Goal: Transaction & Acquisition: Book appointment/travel/reservation

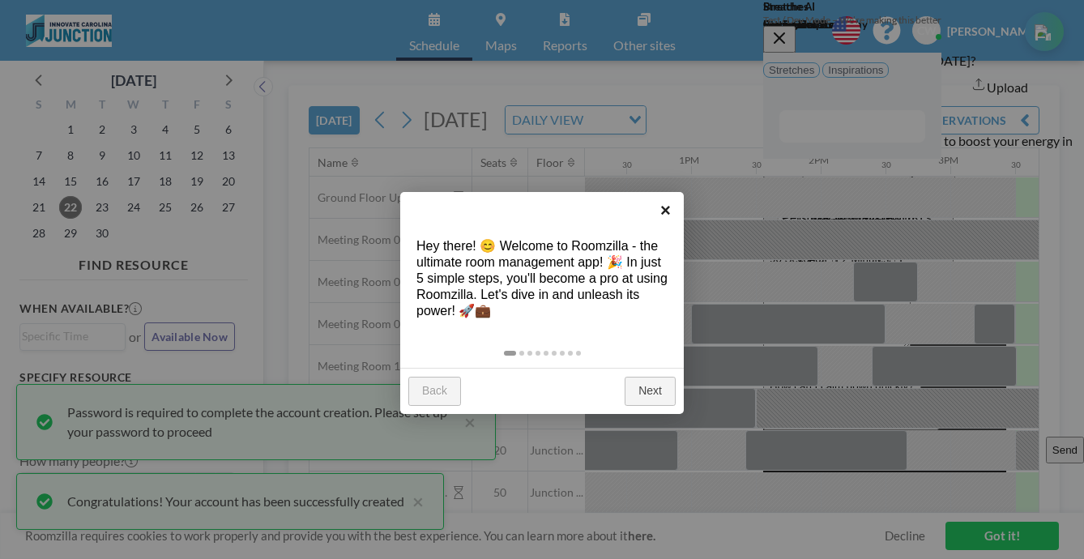
scroll to position [0, 1579]
click at [669, 209] on link "×" at bounding box center [665, 210] width 36 height 36
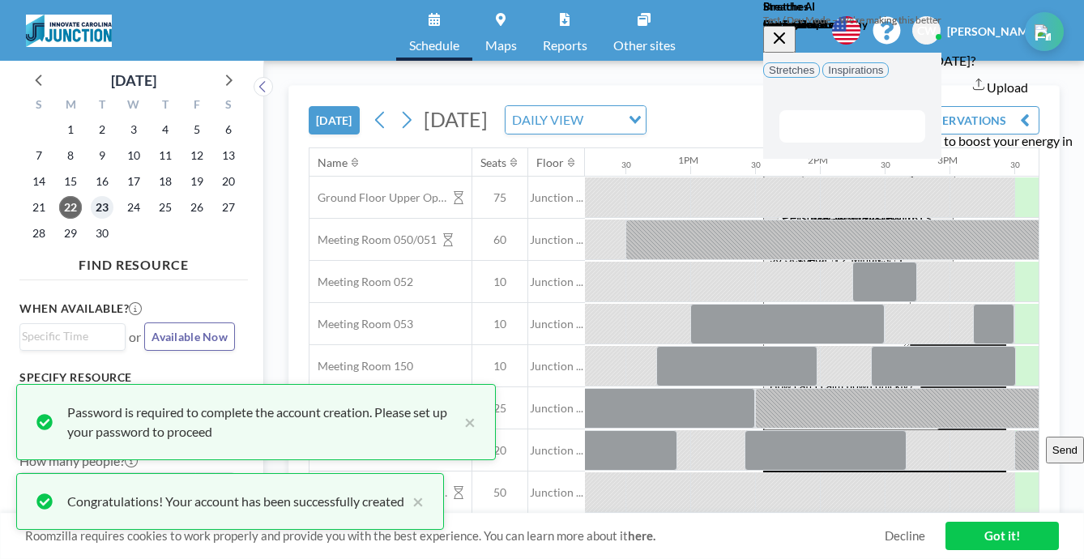
click at [91, 196] on span "23" at bounding box center [102, 207] width 23 height 23
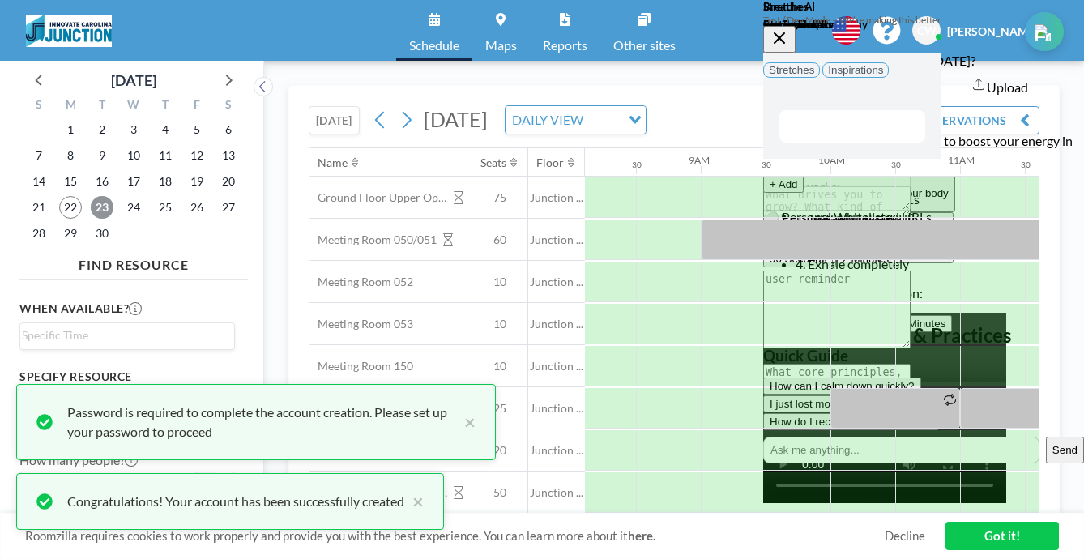
scroll to position [0, 1054]
click at [456, 441] on button "×" at bounding box center [465, 422] width 19 height 39
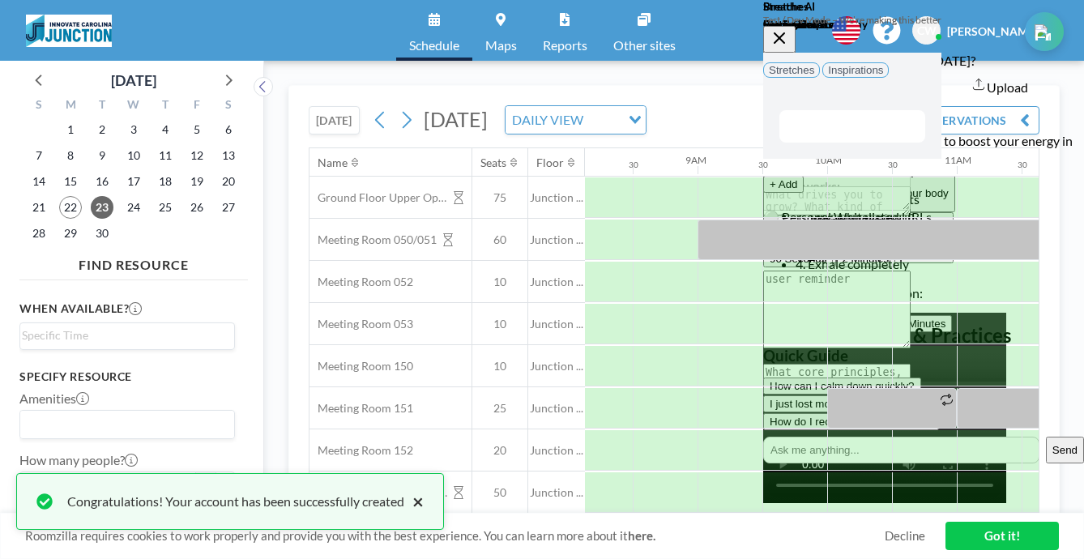
click at [404, 511] on button "×" at bounding box center [413, 501] width 19 height 19
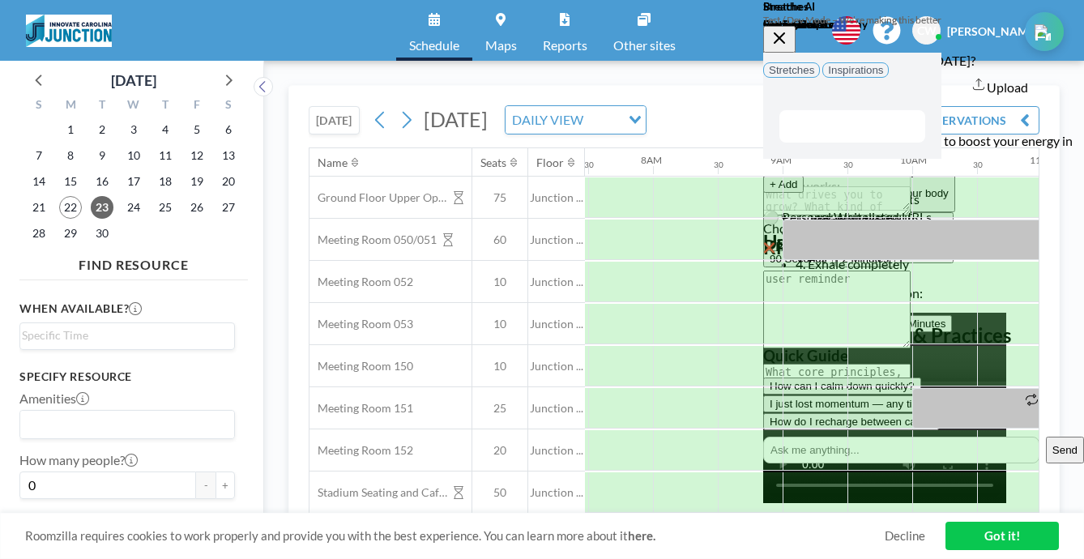
scroll to position [0, 979]
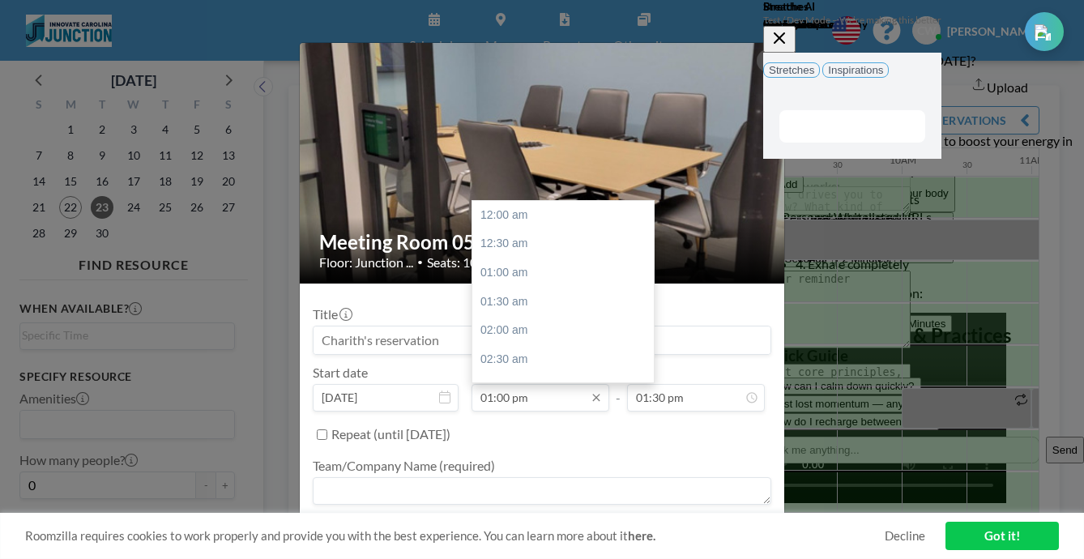
scroll to position [672, 0]
click at [556, 384] on input "01:00 pm" at bounding box center [540, 398] width 138 height 28
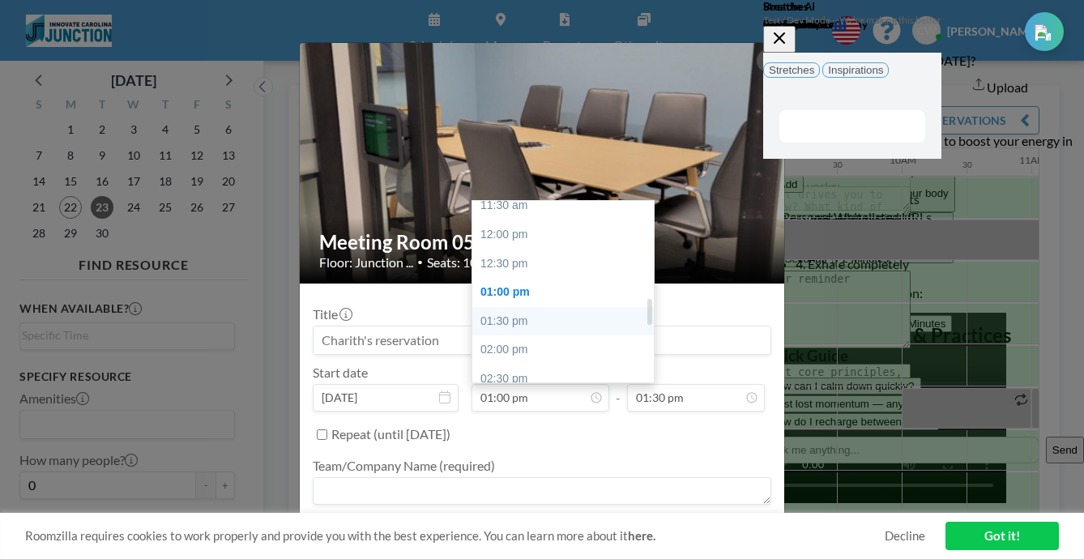
click at [570, 307] on div "01:30 pm" at bounding box center [562, 321] width 181 height 29
type input "01:30 pm"
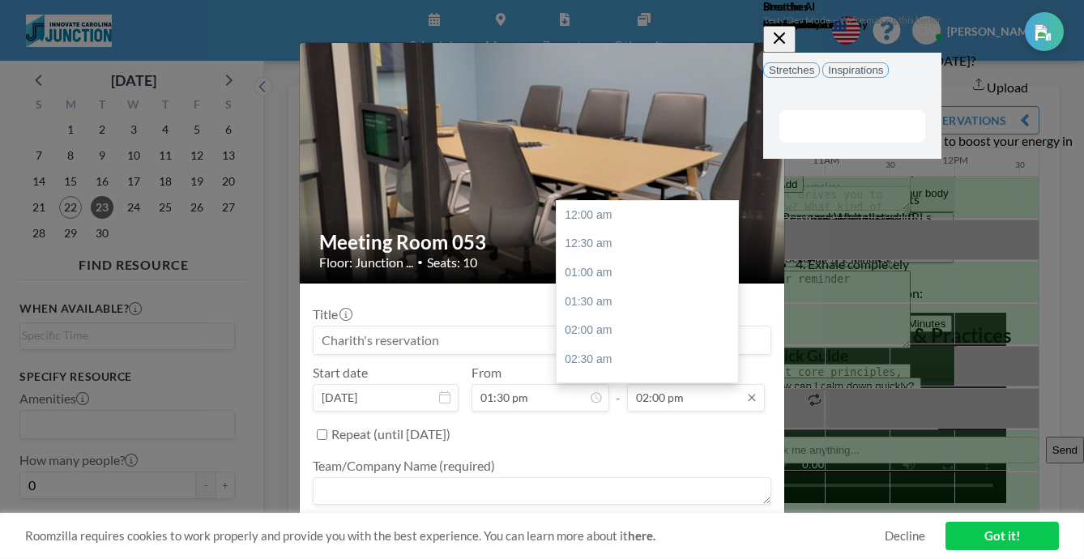
scroll to position [724, 0]
click at [666, 384] on input "02:00 pm" at bounding box center [696, 398] width 138 height 28
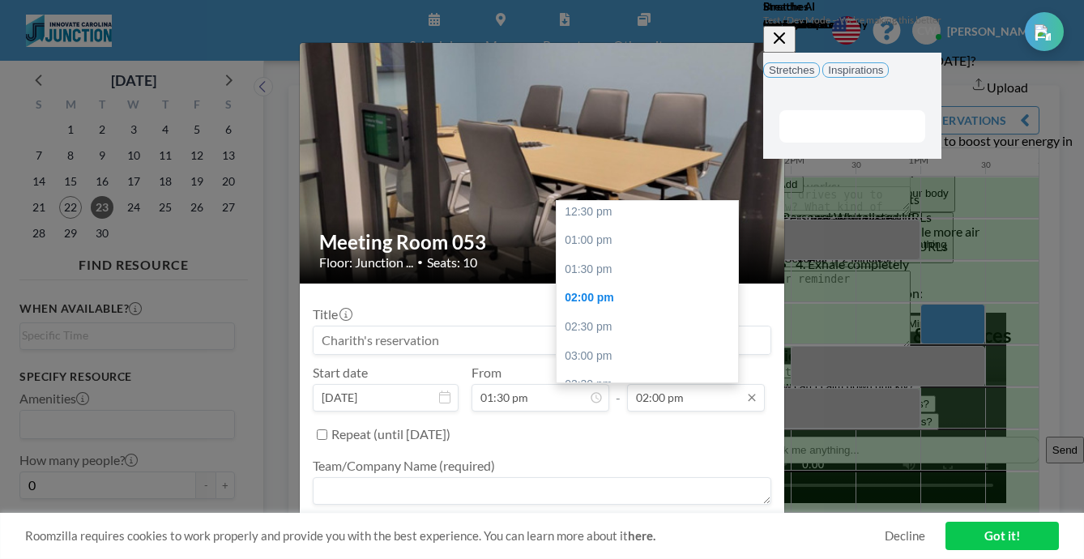
scroll to position [0, 1369]
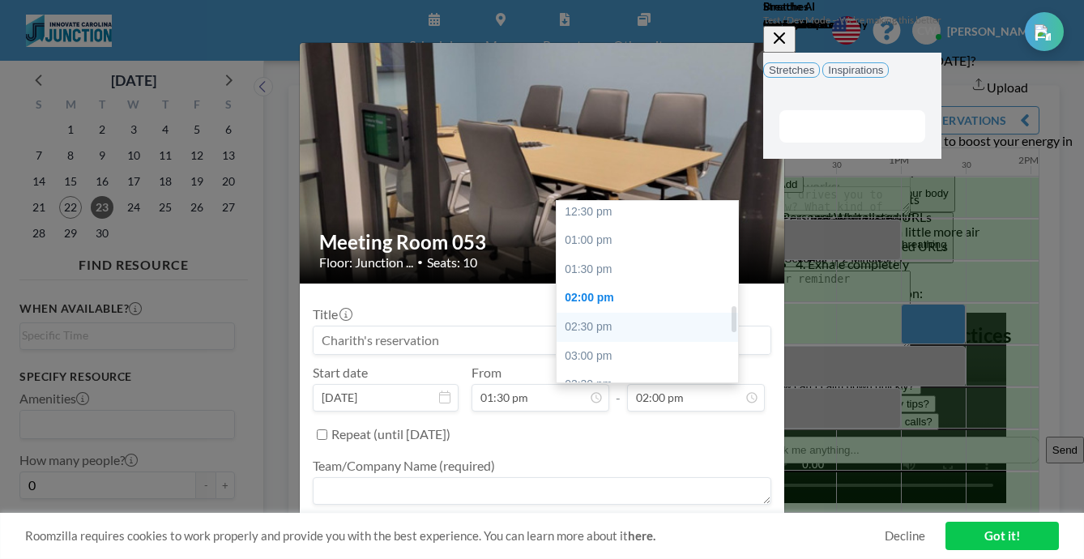
click at [645, 313] on div "02:30 pm" at bounding box center [646, 327] width 181 height 29
type input "02:30 pm"
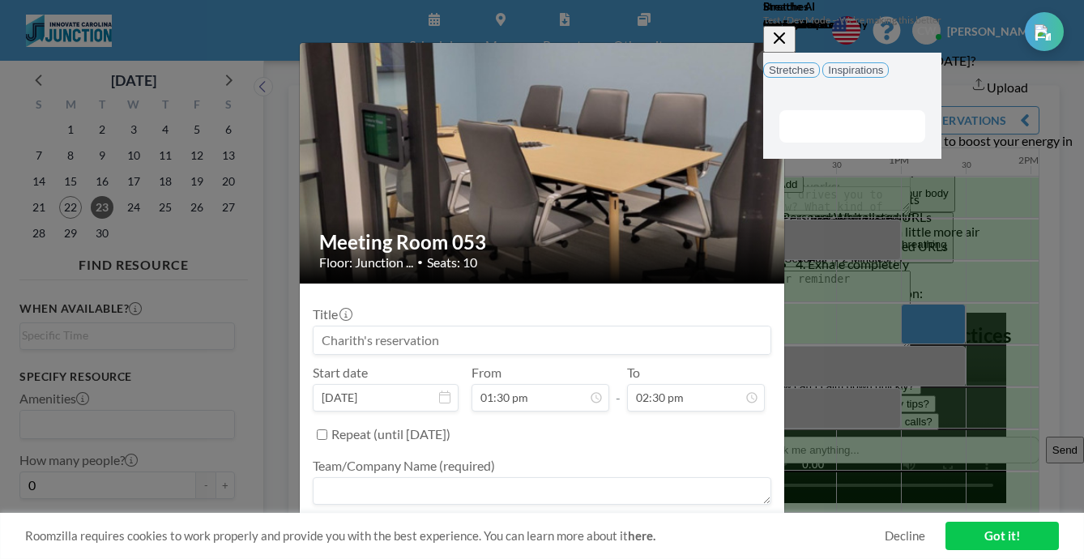
click at [474, 326] on input at bounding box center [541, 340] width 457 height 28
drag, startPoint x: 474, startPoint y: 284, endPoint x: 396, endPoint y: 291, distance: 78.0
click at [390, 326] on input at bounding box center [541, 340] width 457 height 28
click at [432, 477] on textarea at bounding box center [542, 491] width 458 height 28
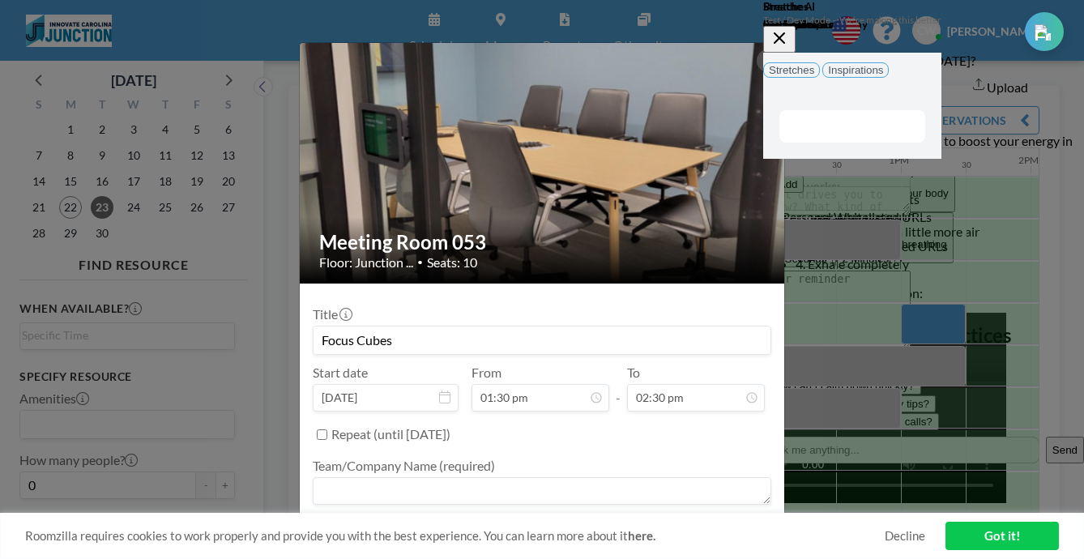
click at [500, 326] on input "Focus Cubes" at bounding box center [541, 340] width 457 height 28
type input "Focus Cubes / Charith"
click at [421, 477] on textarea at bounding box center [542, 491] width 458 height 28
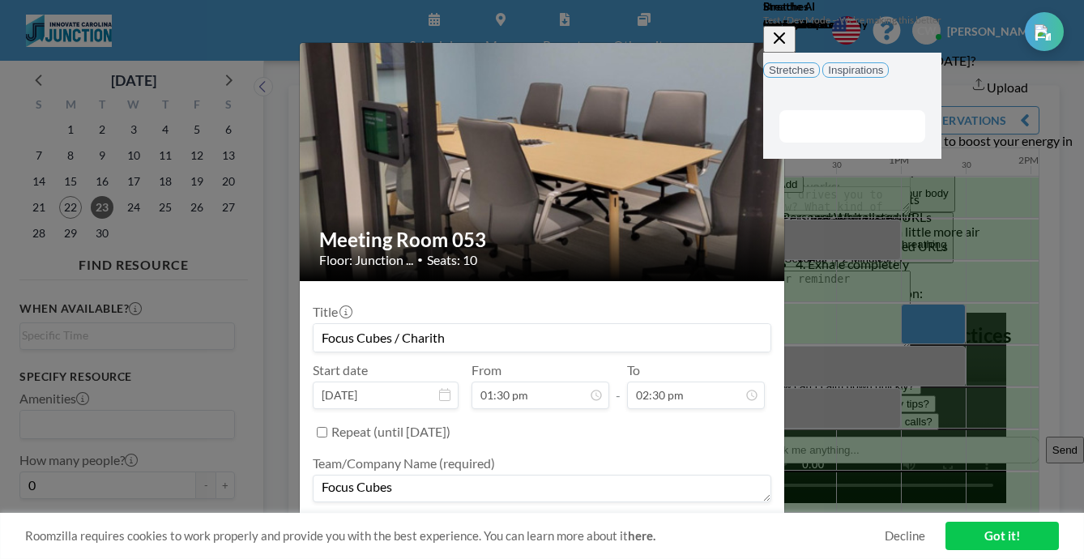
type textarea "Focus Cubes"
click at [434, 535] on textarea at bounding box center [542, 549] width 458 height 28
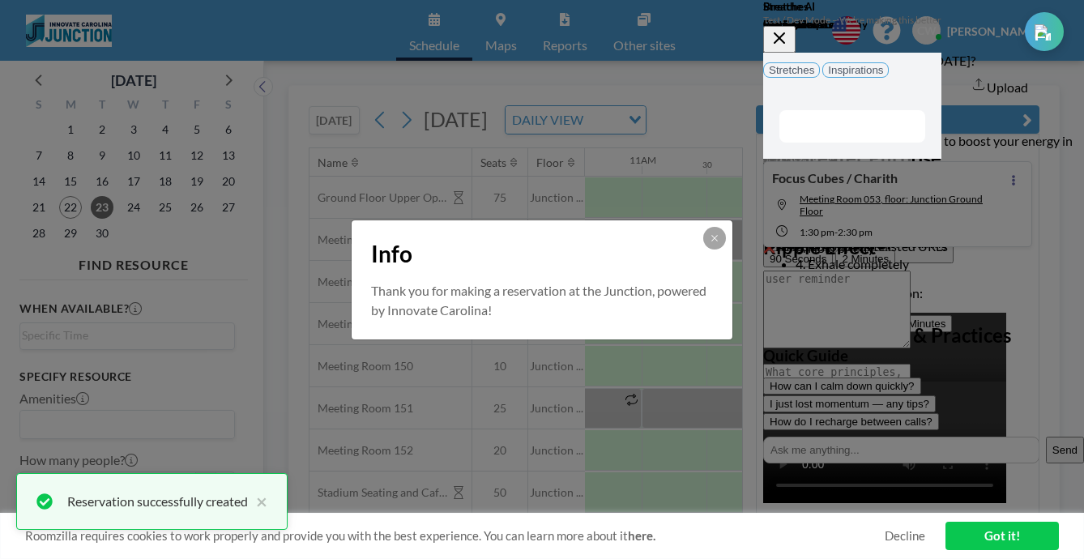
scroll to position [0, 0]
click at [709, 243] on icon at bounding box center [714, 238] width 10 height 10
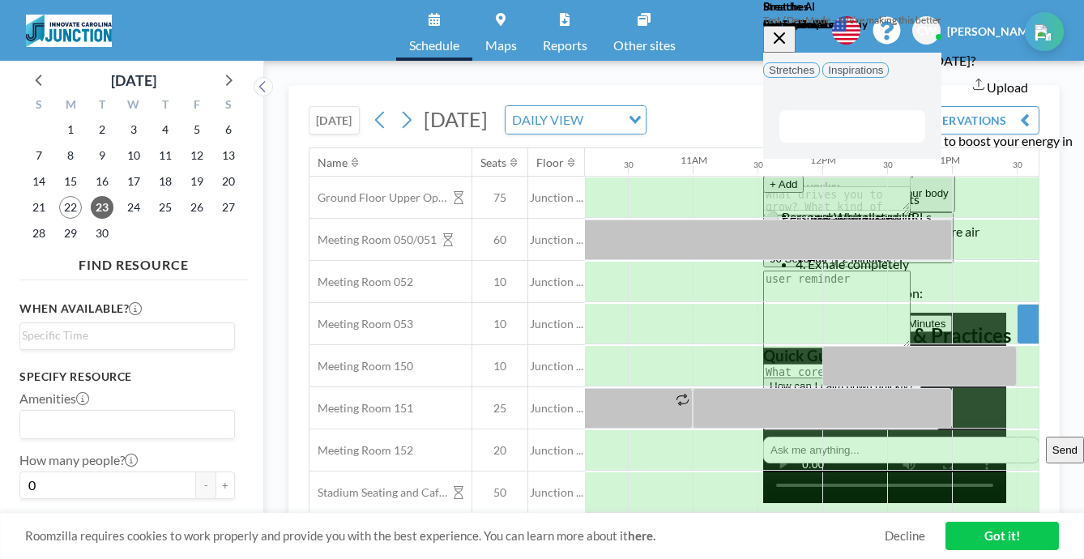
scroll to position [0, 1369]
